Goal: Transaction & Acquisition: Download file/media

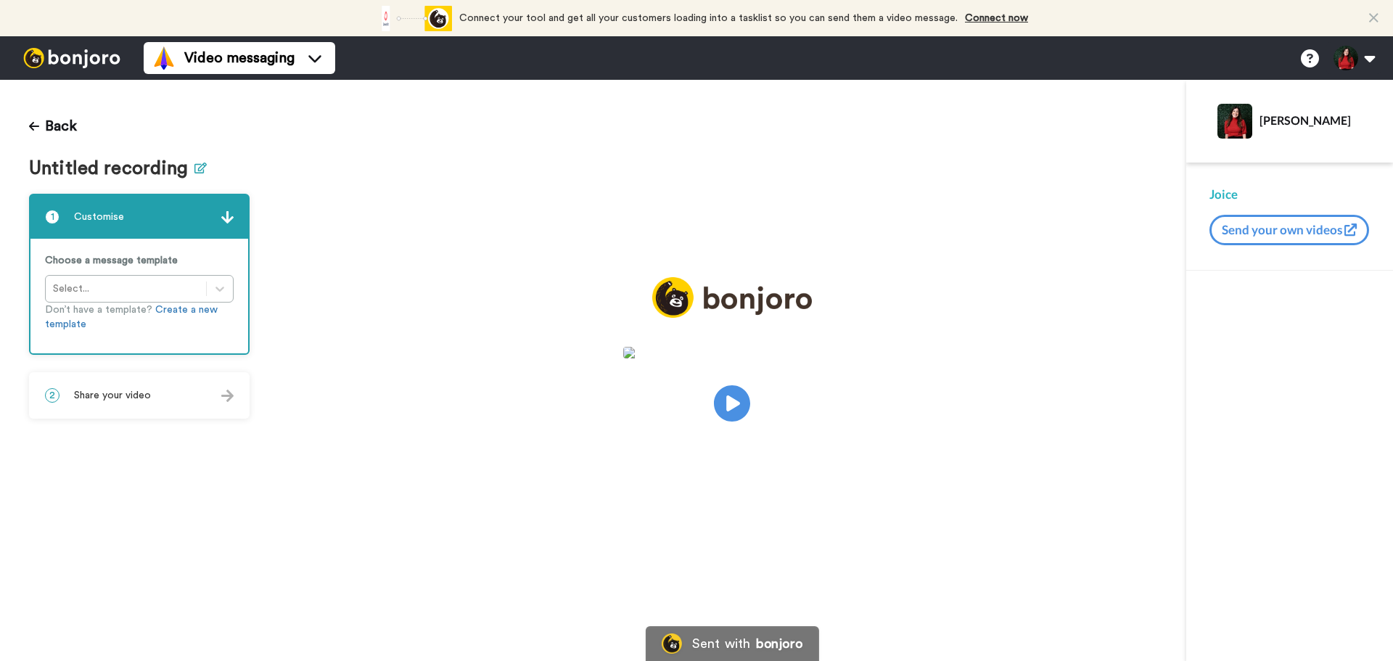
click at [200, 172] on icon at bounding box center [200, 168] width 12 height 11
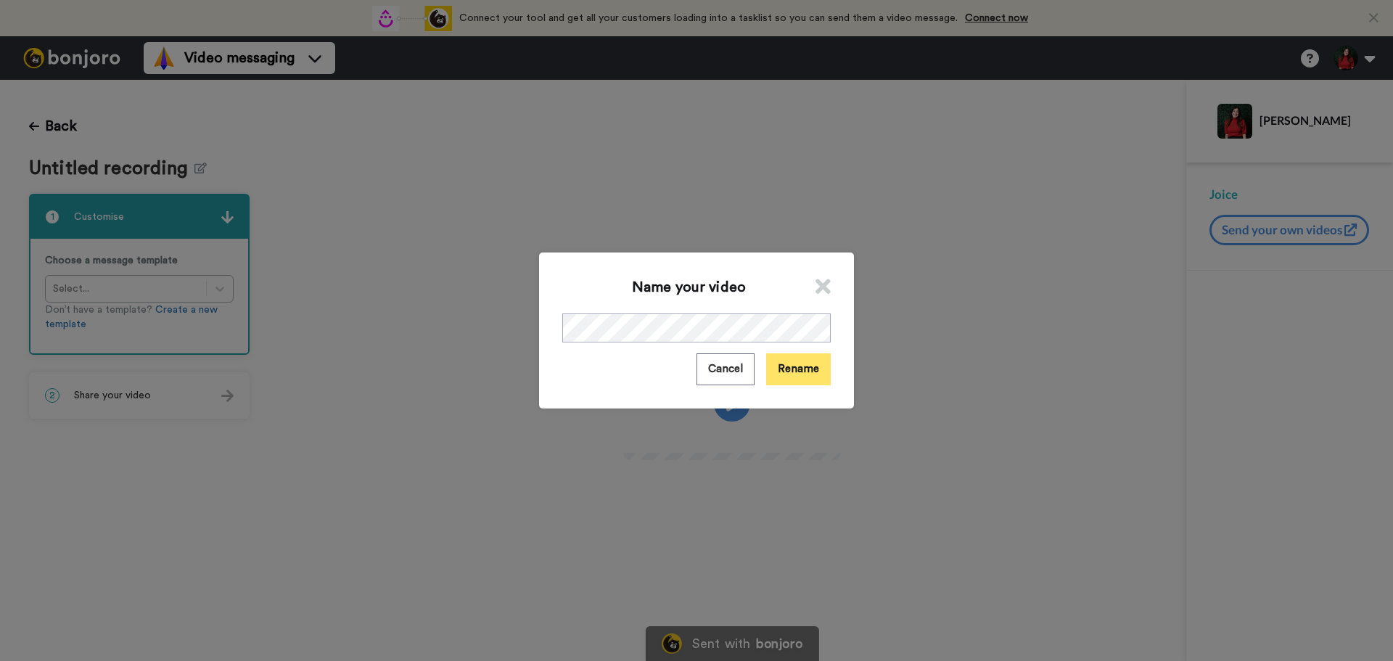
click at [790, 382] on button "Rename" at bounding box center [798, 368] width 65 height 31
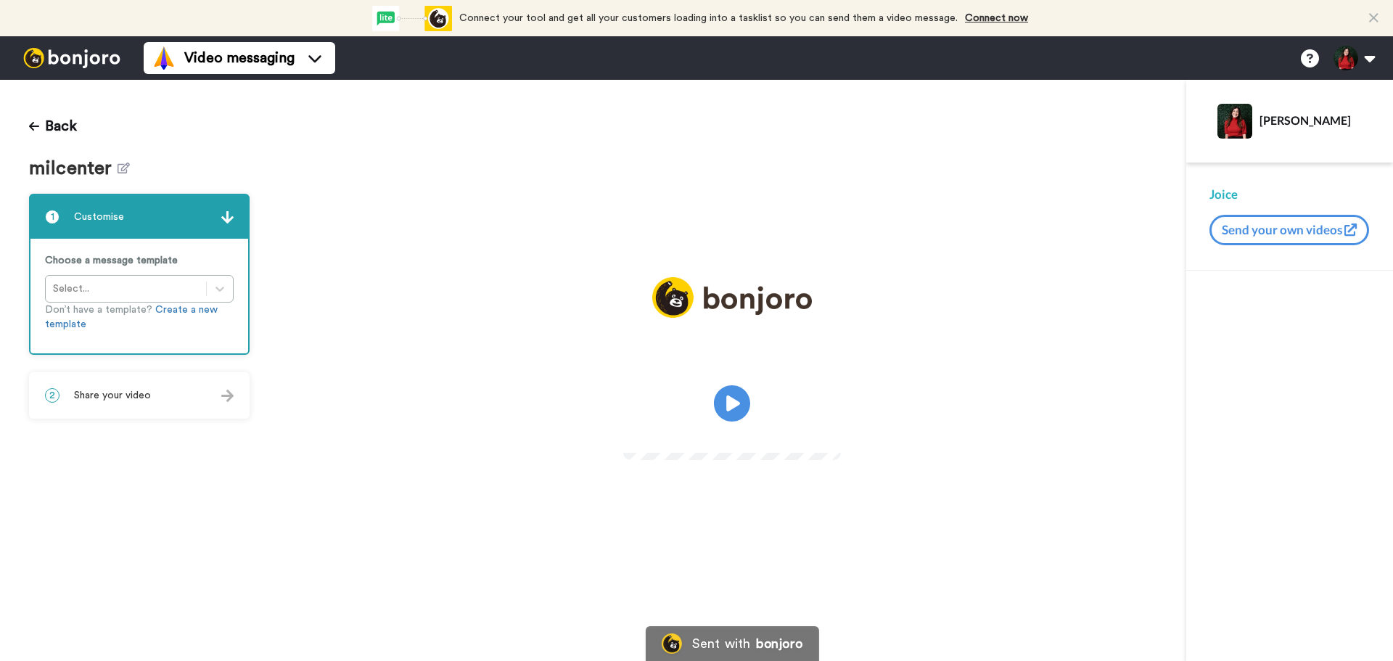
click at [682, 353] on video at bounding box center [732, 401] width 218 height 109
drag, startPoint x: 680, startPoint y: 382, endPoint x: 598, endPoint y: 344, distance: 90.3
click at [623, 347] on video at bounding box center [732, 401] width 218 height 109
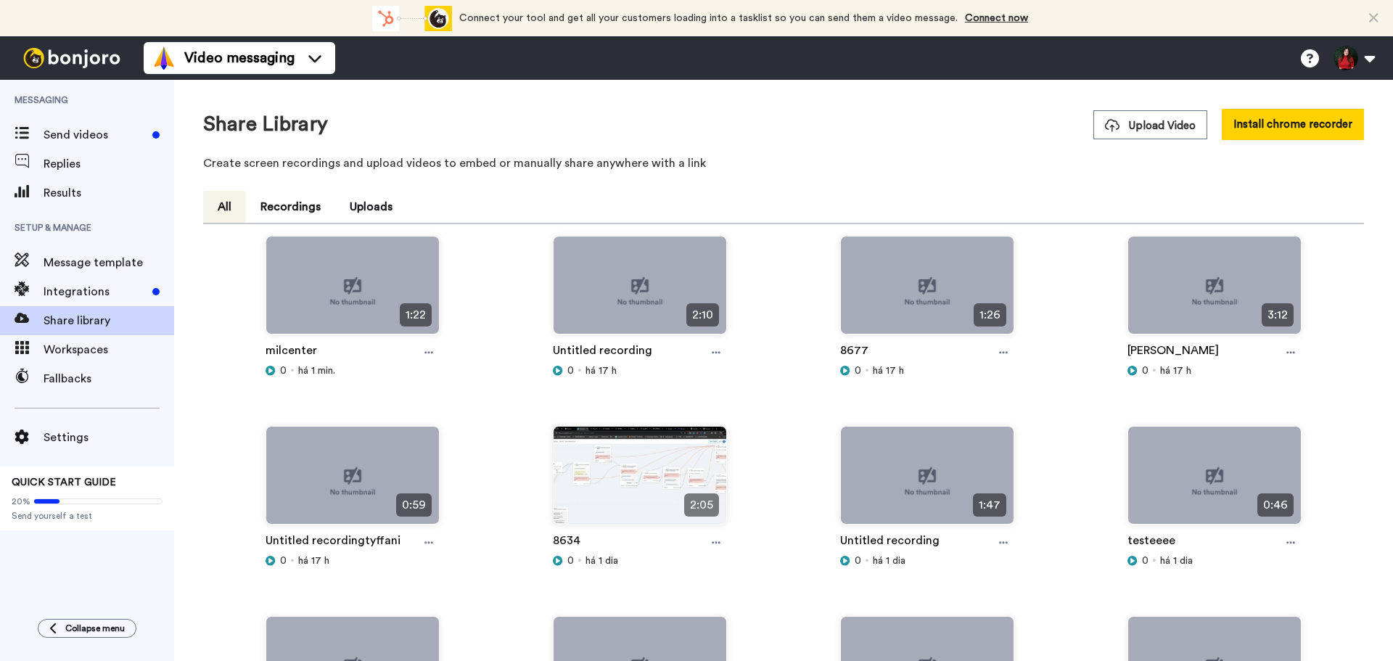
click at [426, 364] on div "0 há 1 min." at bounding box center [353, 371] width 174 height 15
click at [429, 353] on icon at bounding box center [428, 353] width 9 height 10
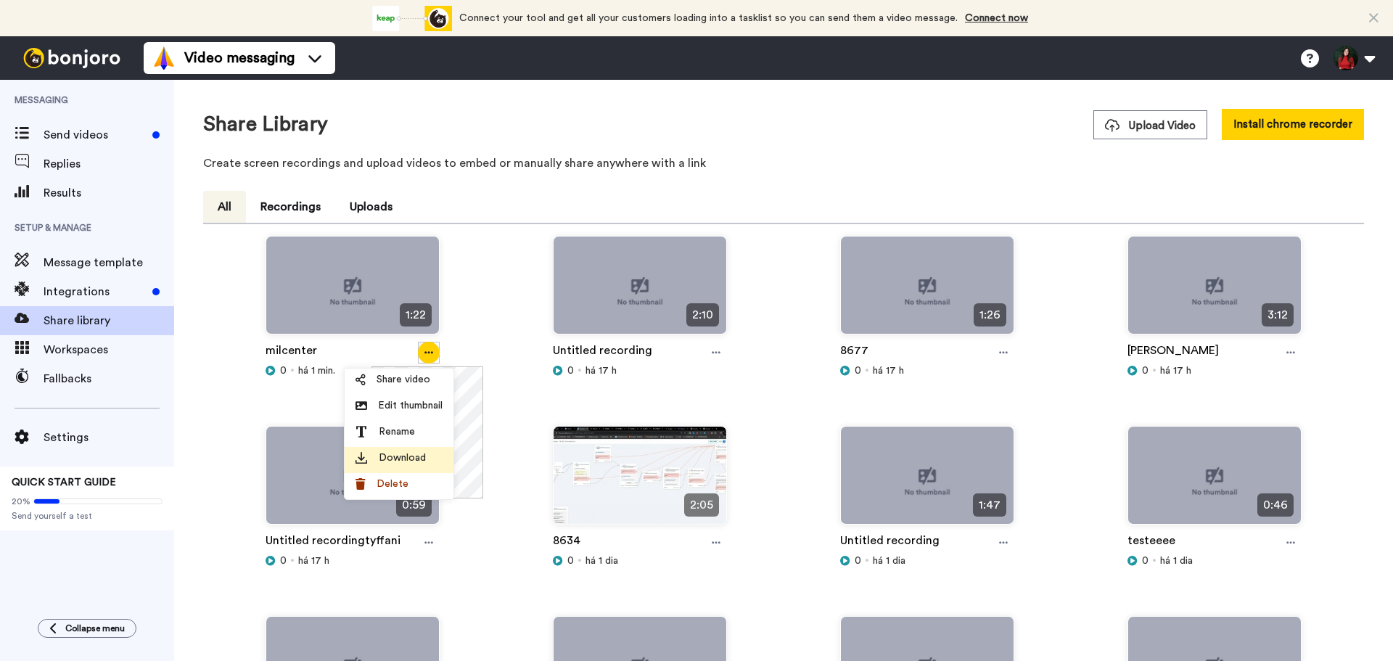
click at [436, 461] on div "Download" at bounding box center [399, 458] width 87 height 15
